Goal: Download file/media

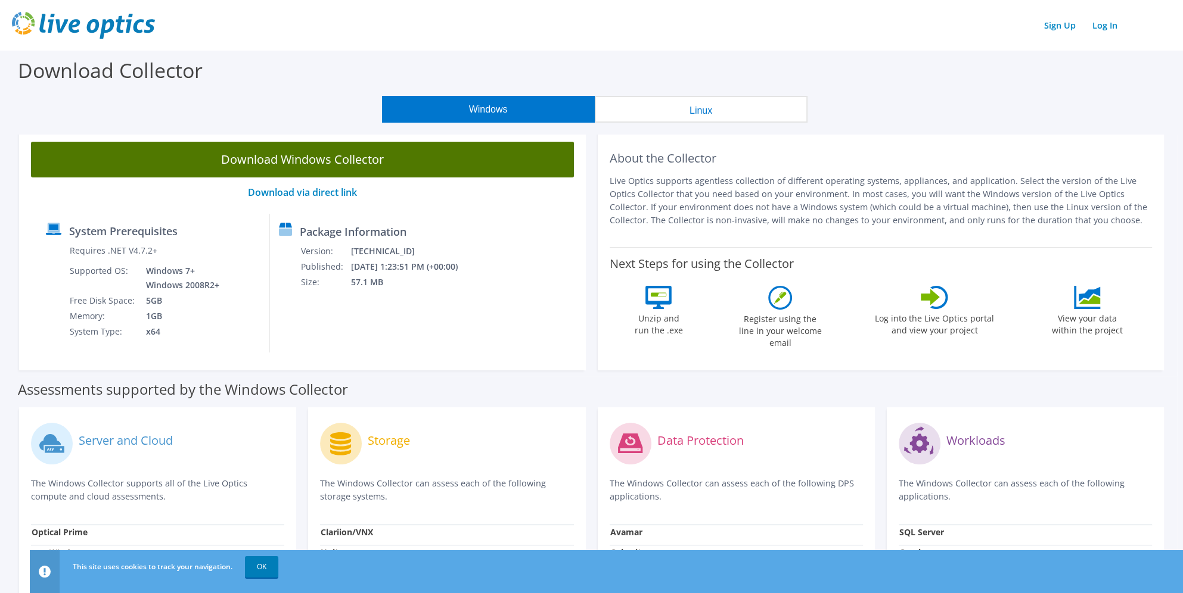
click at [375, 172] on link "Download Windows Collector" at bounding box center [302, 160] width 543 height 36
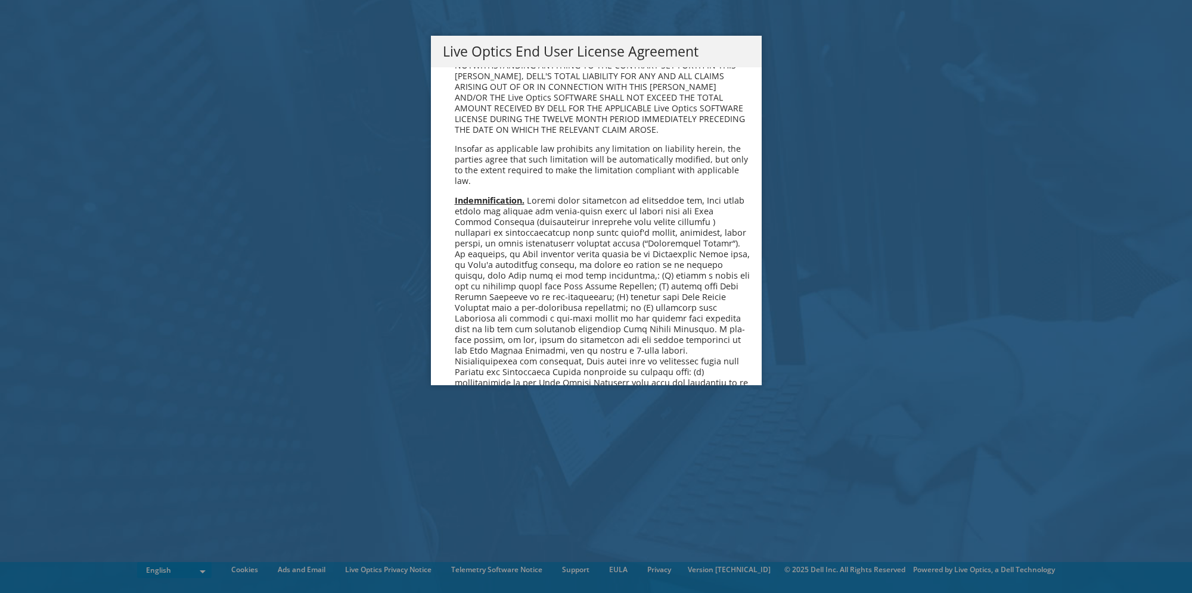
scroll to position [4505, 0]
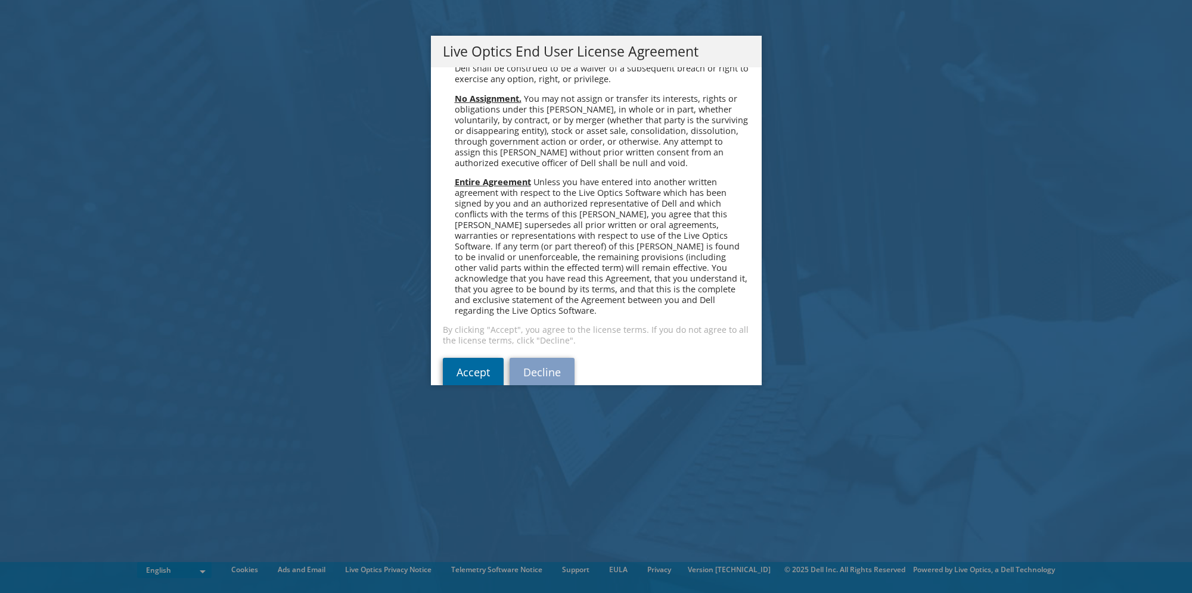
click at [469, 358] on link "Accept" at bounding box center [473, 372] width 61 height 29
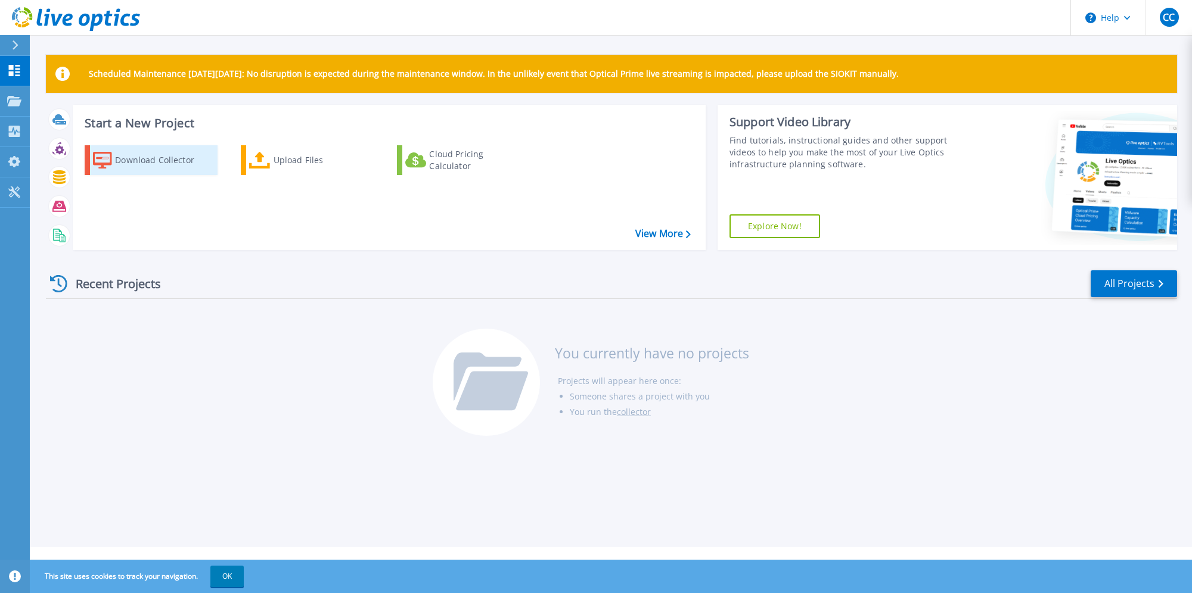
click at [109, 161] on icon at bounding box center [102, 160] width 19 height 17
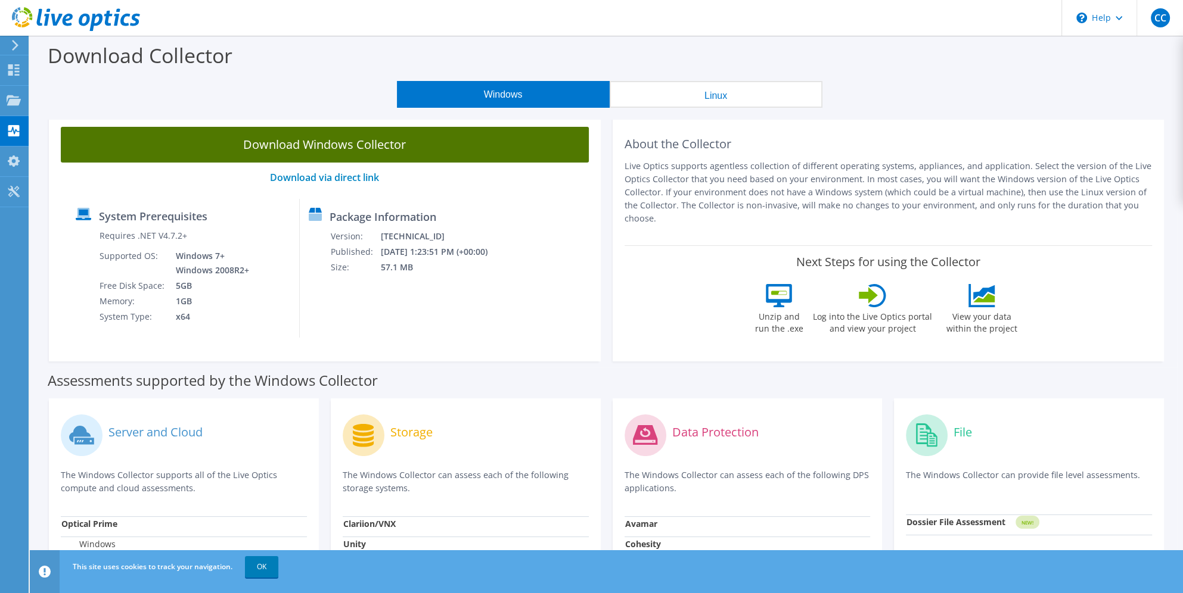
click at [275, 143] on link "Download Windows Collector" at bounding box center [325, 145] width 528 height 36
